Goal: Navigation & Orientation: Find specific page/section

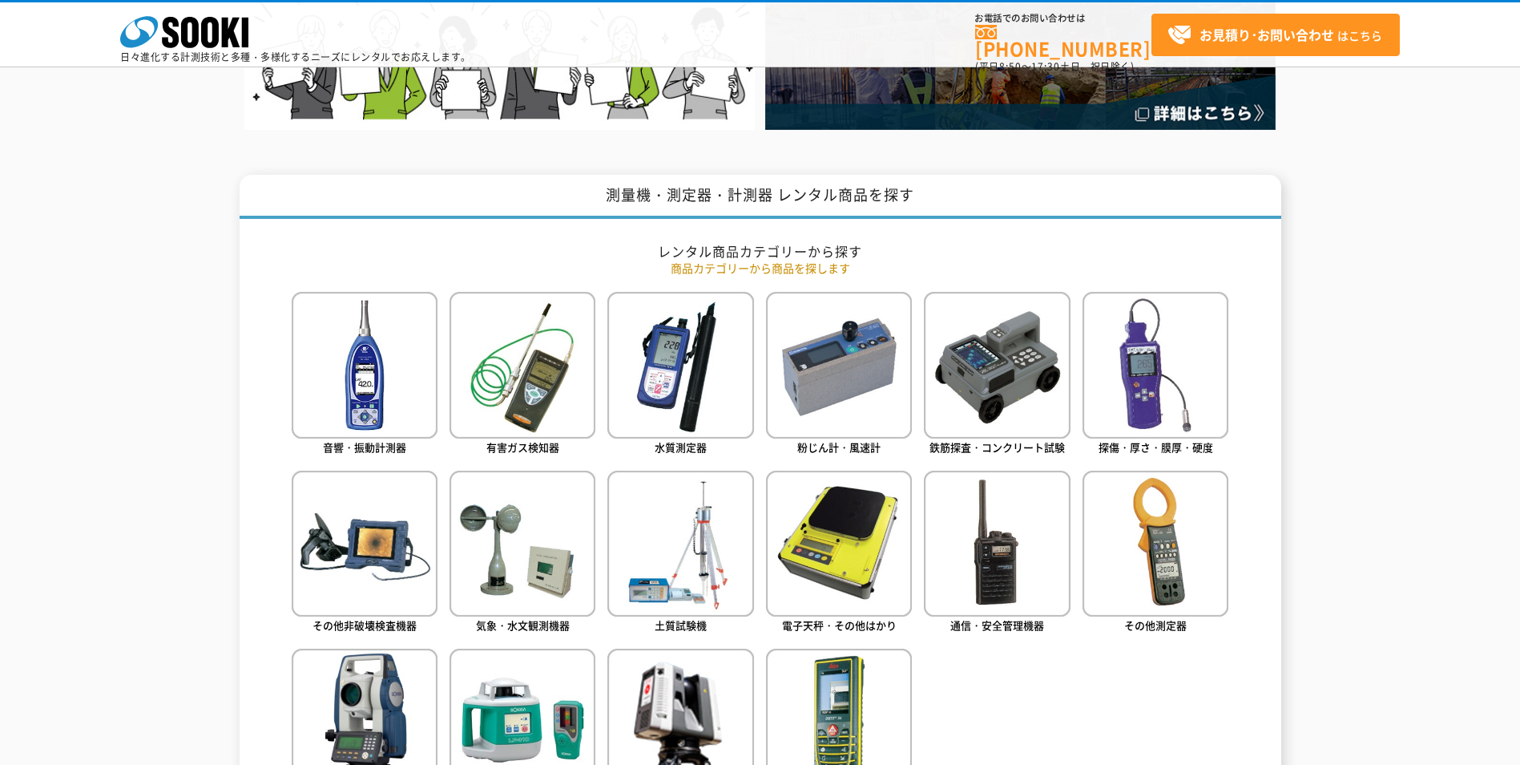
scroll to position [721, 0]
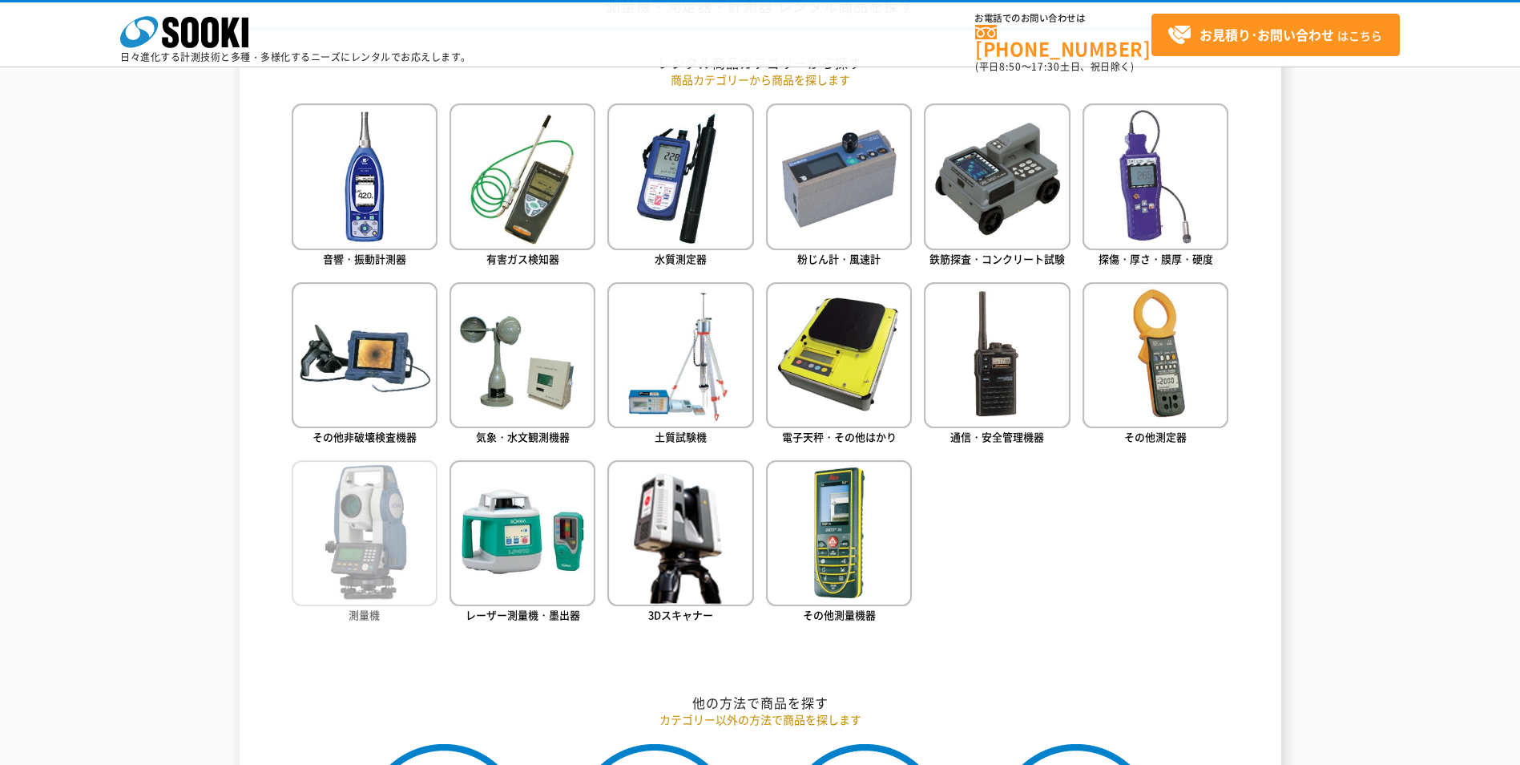
click at [381, 556] on img at bounding box center [365, 533] width 146 height 146
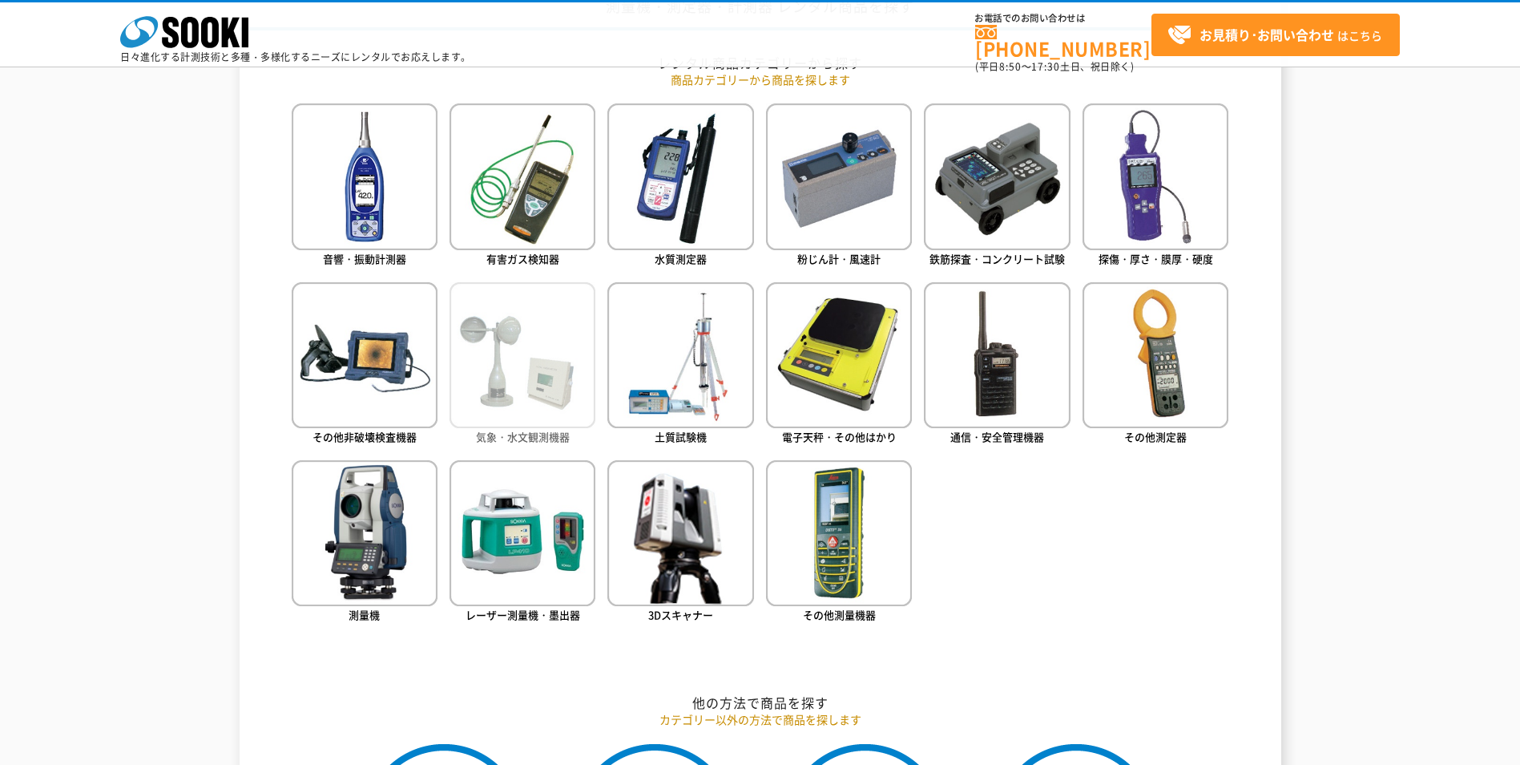
click at [538, 369] on img at bounding box center [523, 355] width 146 height 146
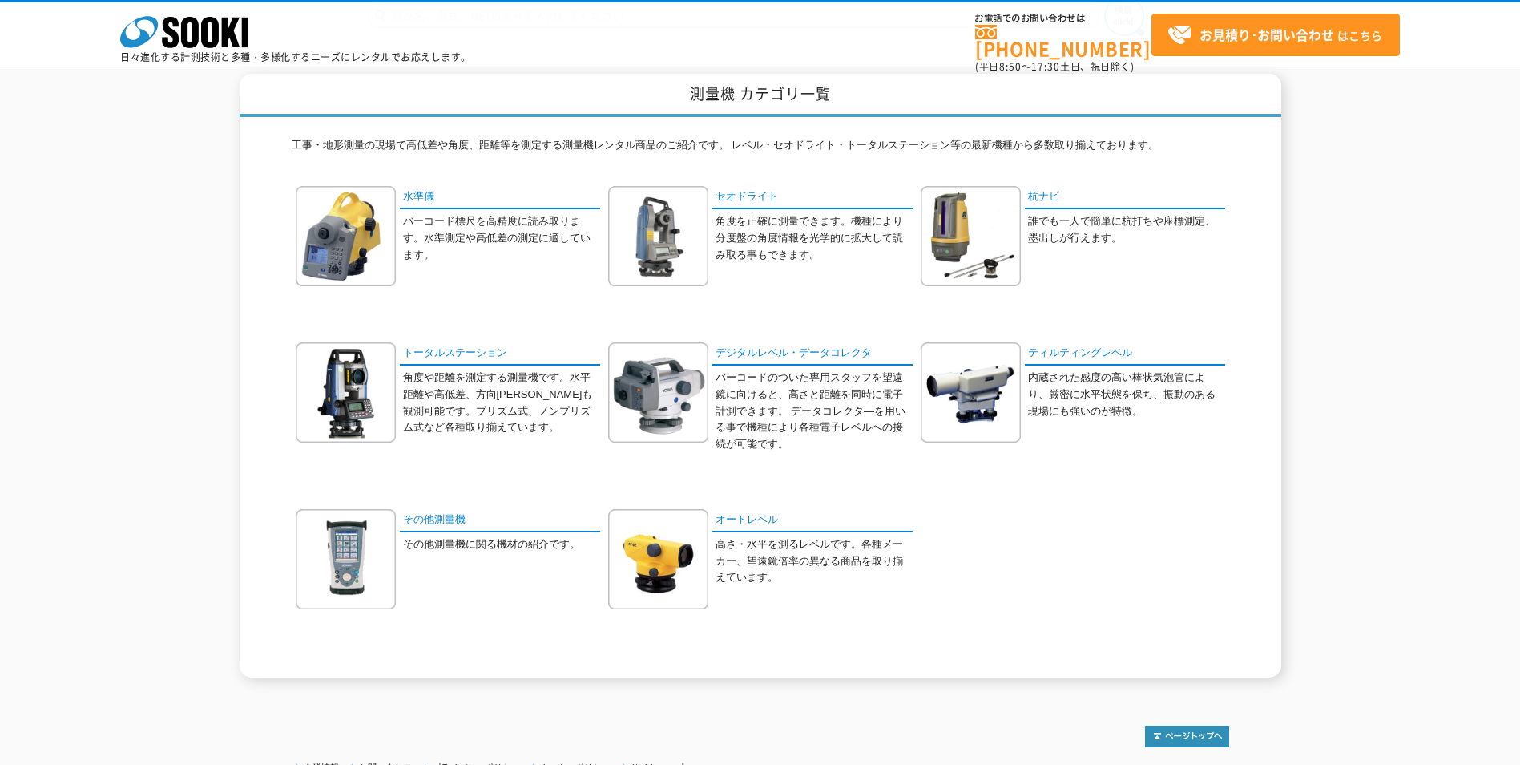
scroll to position [206, 0]
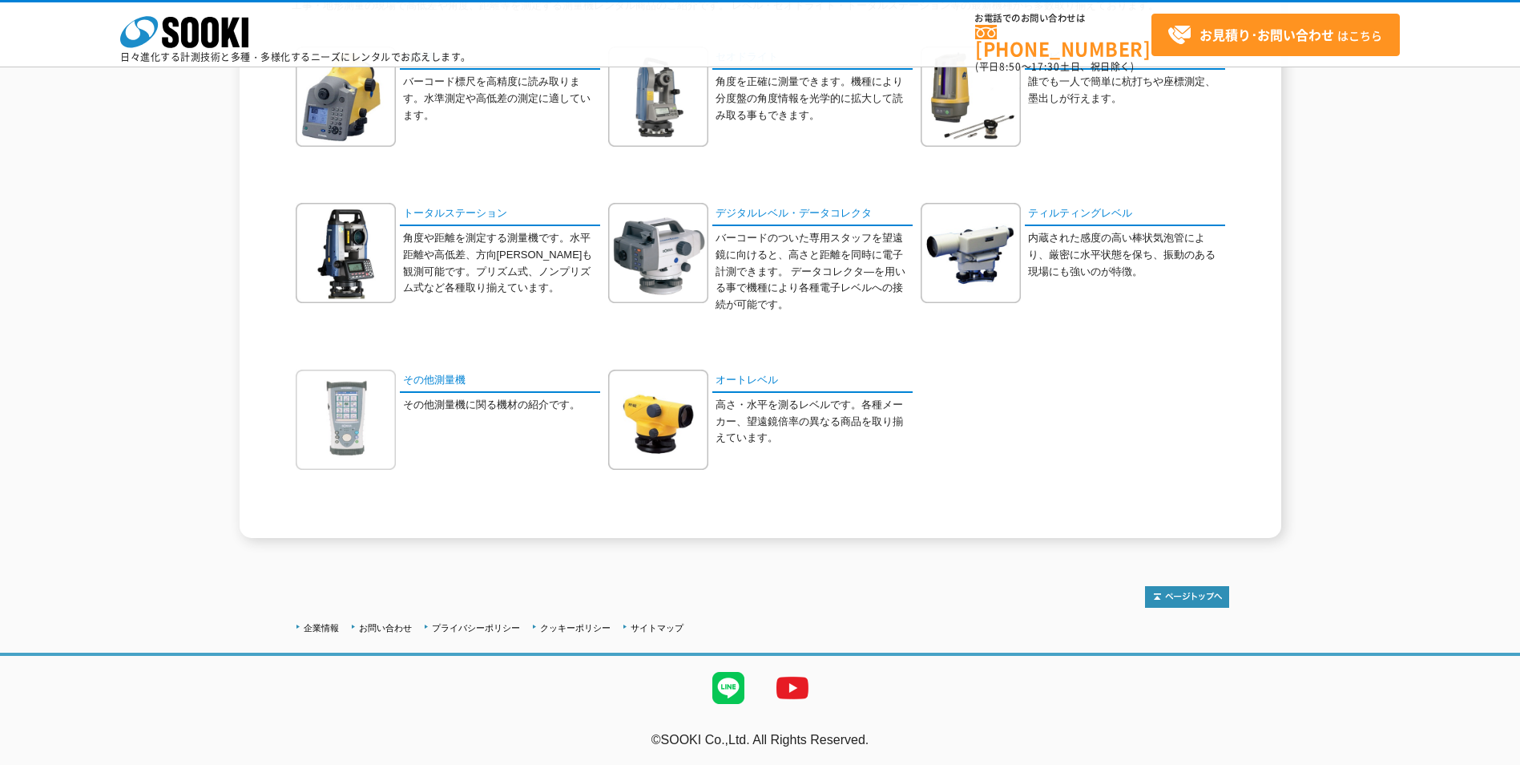
click at [353, 410] on img at bounding box center [346, 419] width 100 height 100
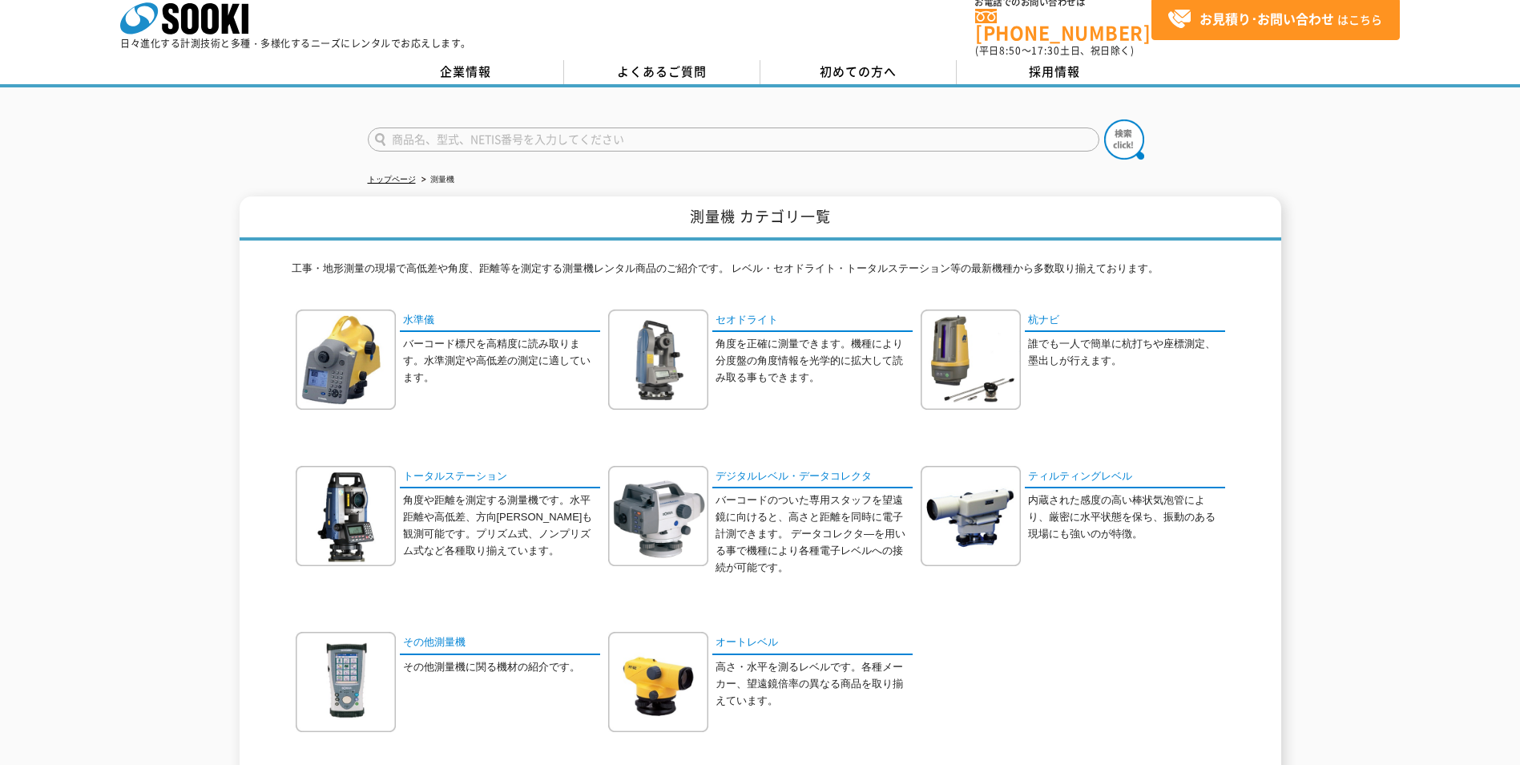
scroll to position [0, 0]
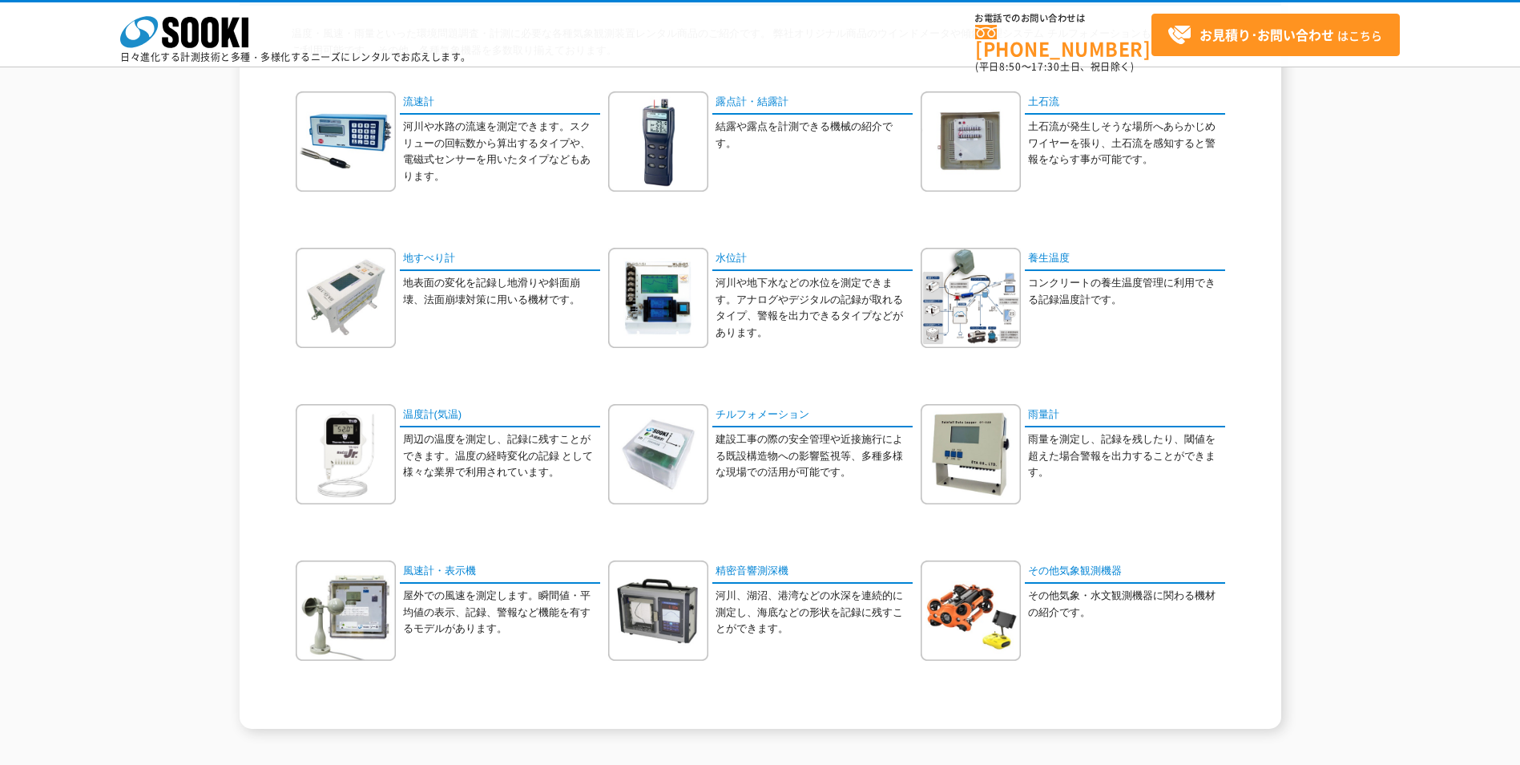
scroll to position [240, 0]
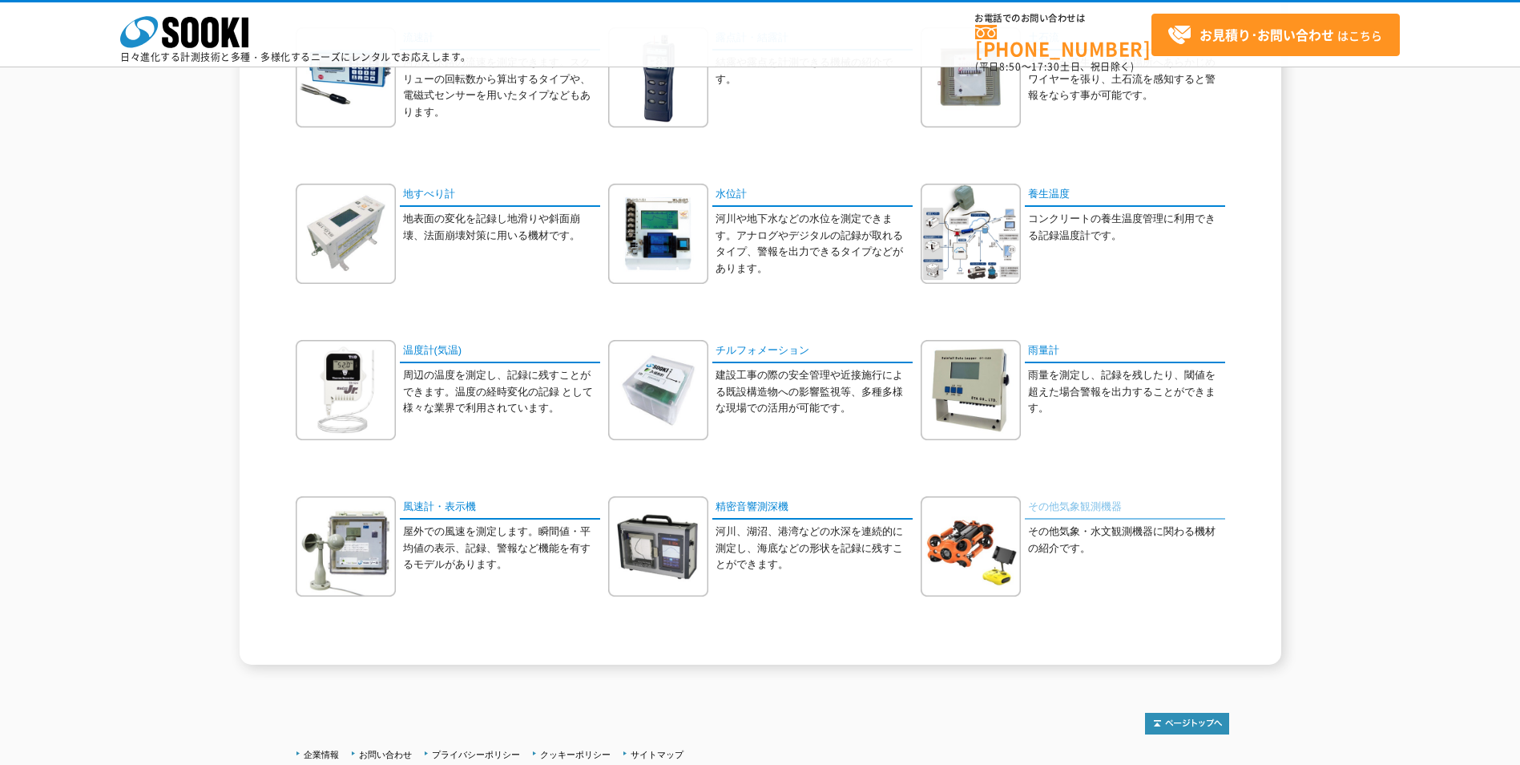
click at [1071, 507] on link "その他気象観測機器" at bounding box center [1125, 507] width 200 height 23
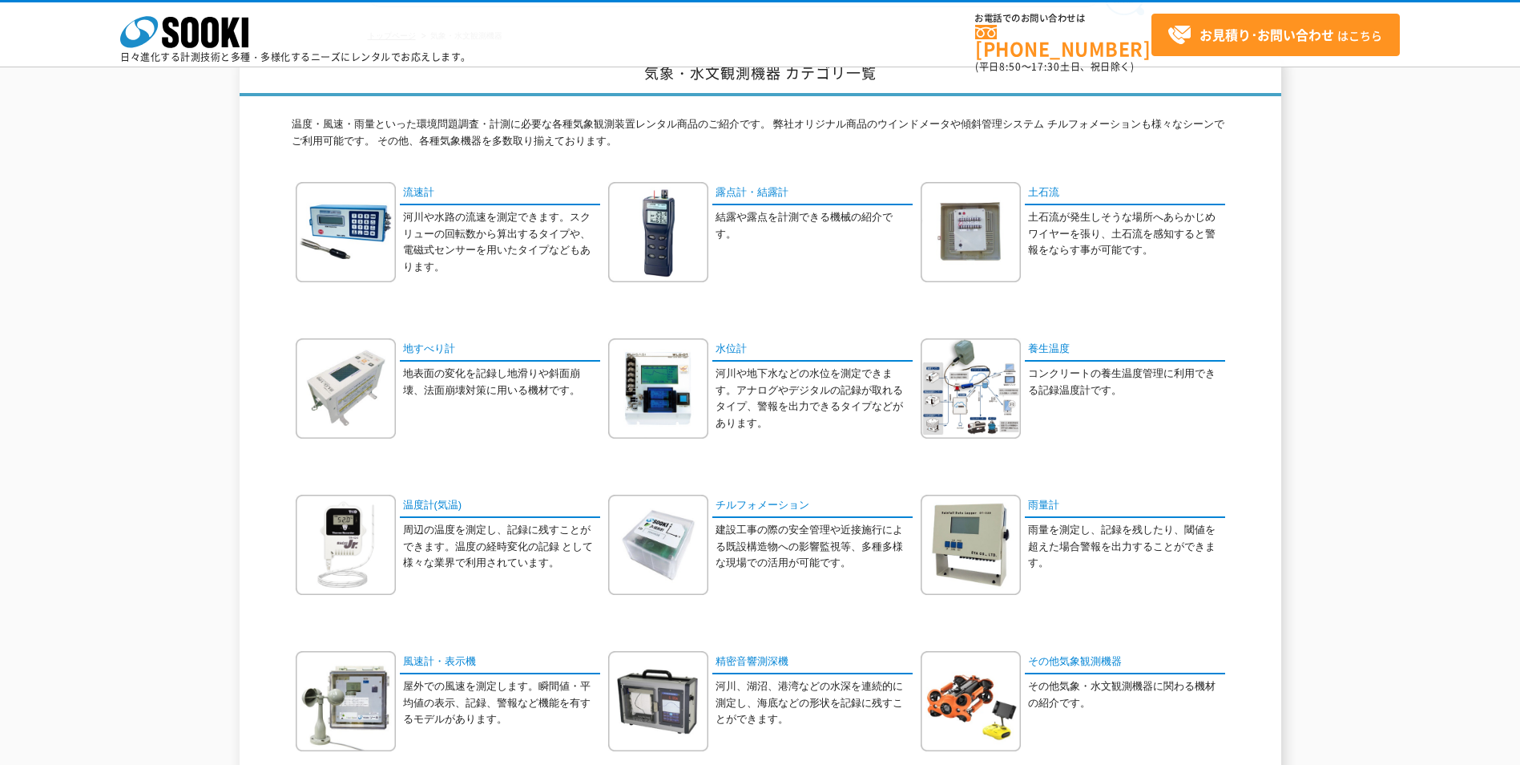
scroll to position [0, 0]
